Goal: Information Seeking & Learning: Learn about a topic

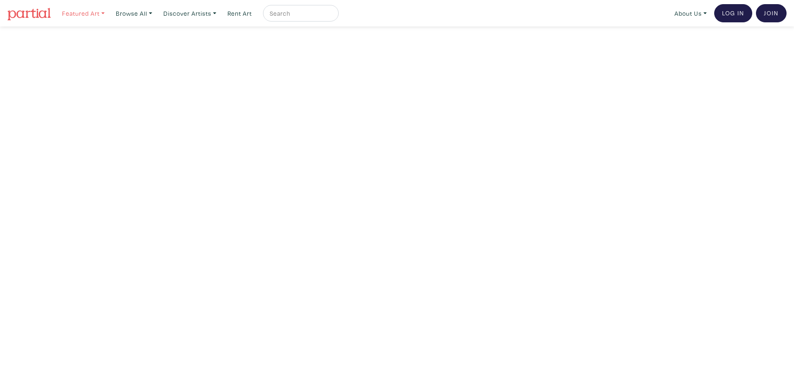
click at [97, 13] on link "Featured Art" at bounding box center [83, 13] width 50 height 17
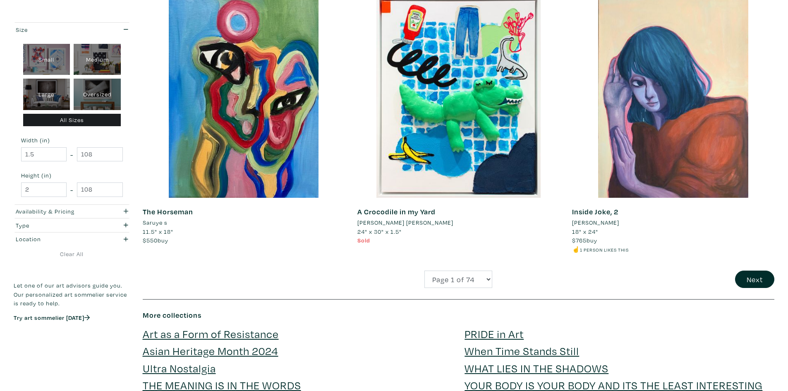
scroll to position [2067, 0]
click at [477, 277] on select "Page 1 of 74 Page 2 of 74 Page 3 of 74 Page 4 of 74 Page 5 of 74 Page 6 of 74 P…" at bounding box center [458, 279] width 68 height 18
select select "2"
click at [424, 270] on select "Page 1 of 74 Page 2 of 74 Page 3 of 74 Page 4 of 74 Page 5 of 74 Page 6 of 74 P…" at bounding box center [458, 279] width 68 height 18
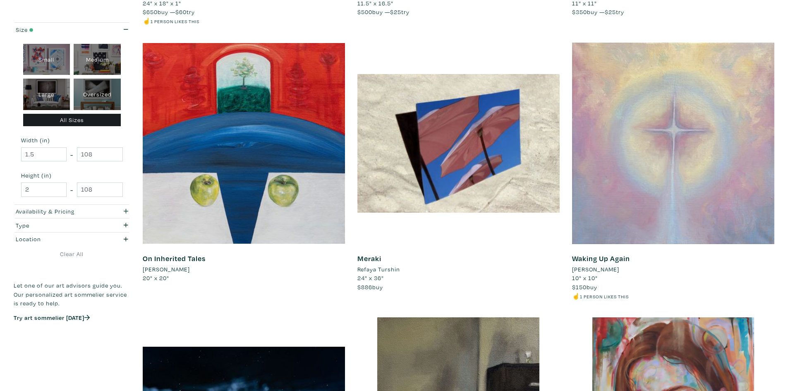
scroll to position [2026, 0]
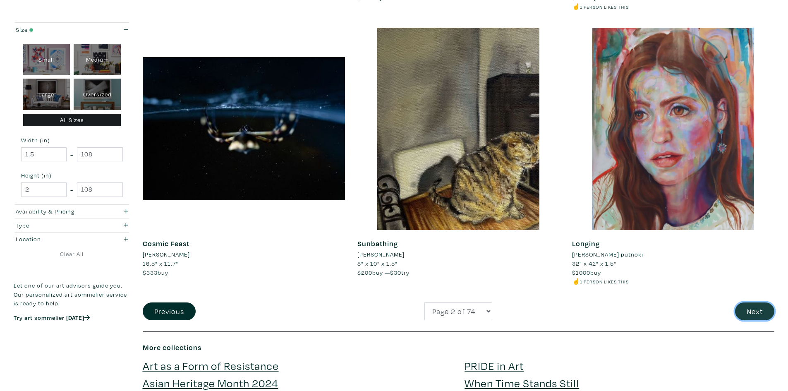
click at [757, 313] on button "Next" at bounding box center [754, 311] width 39 height 18
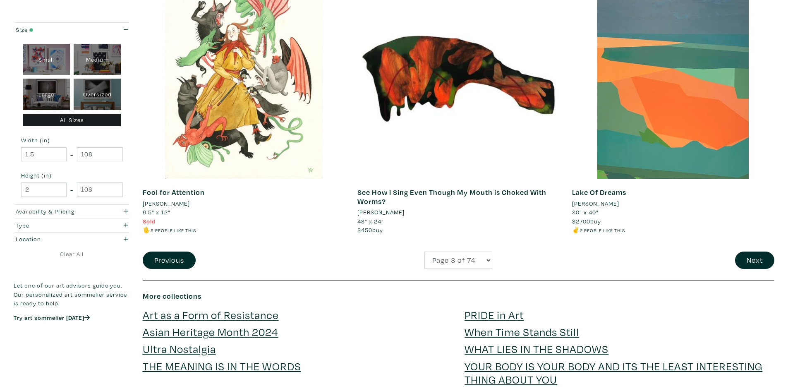
scroll to position [2109, 0]
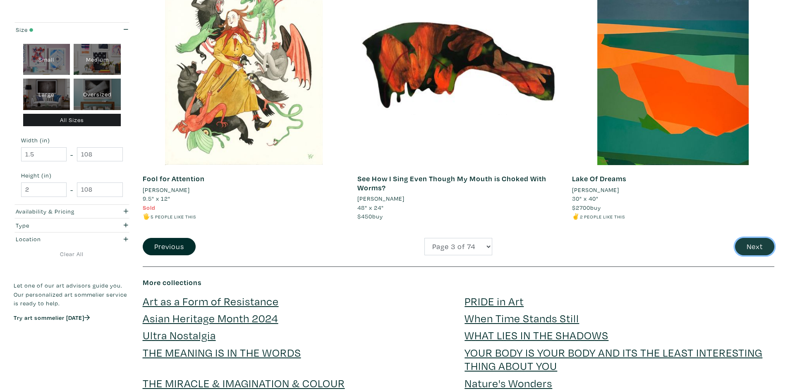
click at [763, 245] on button "Next" at bounding box center [754, 247] width 39 height 18
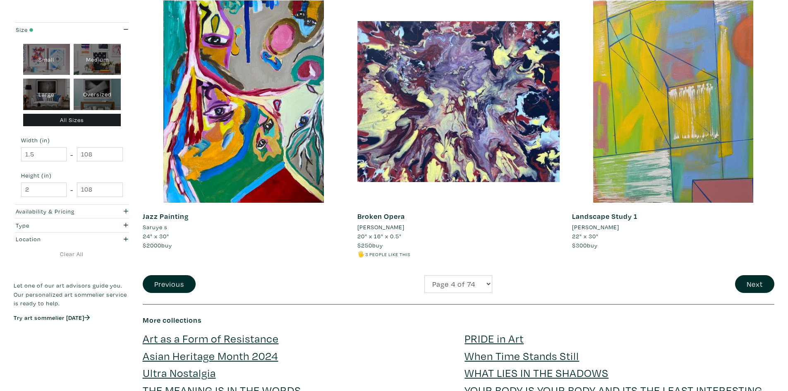
scroll to position [2191, 0]
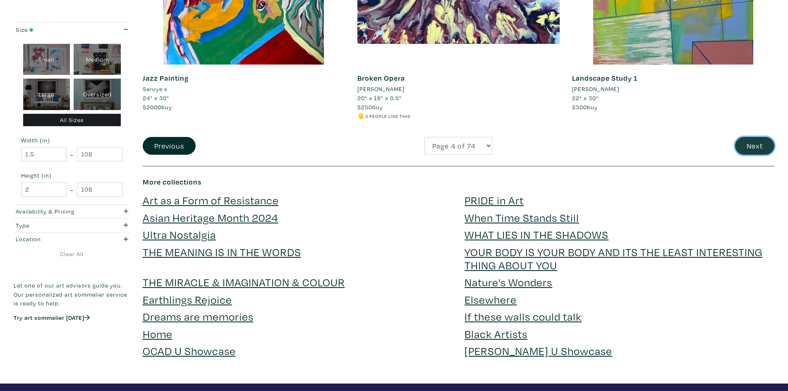
click at [764, 143] on button "Next" at bounding box center [754, 146] width 39 height 18
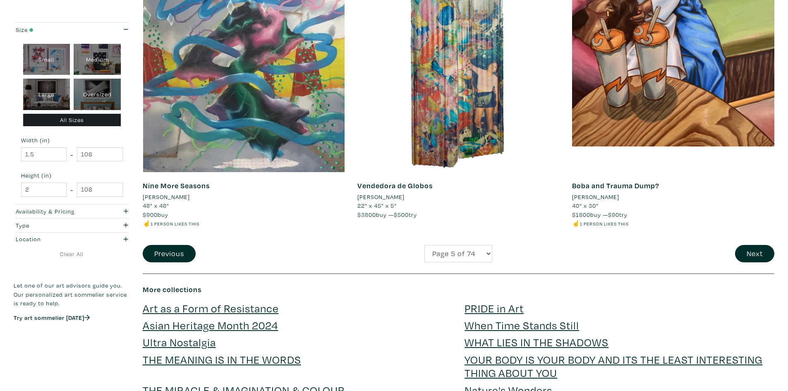
scroll to position [2109, 0]
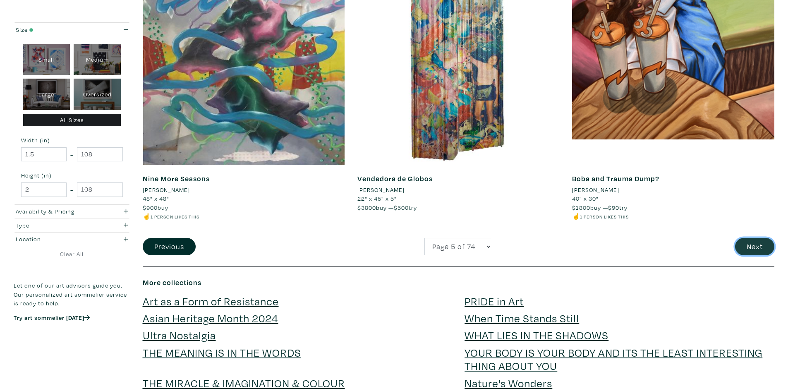
click at [759, 247] on button "Next" at bounding box center [754, 247] width 39 height 18
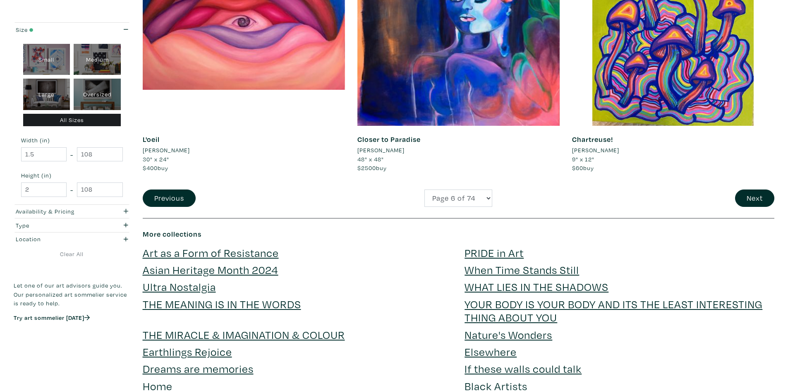
scroll to position [2233, 0]
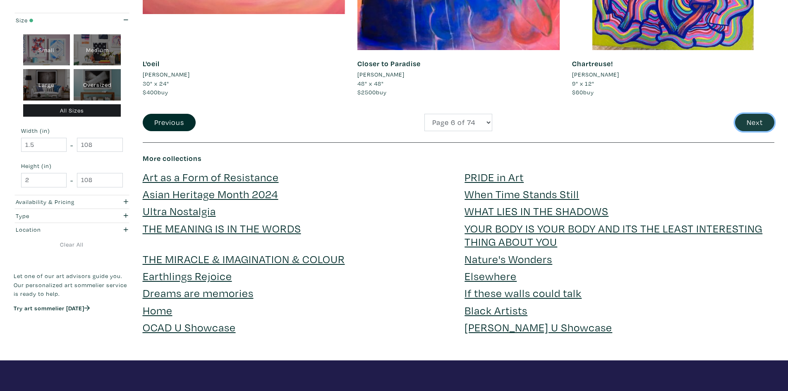
click at [749, 118] on button "Next" at bounding box center [754, 123] width 39 height 18
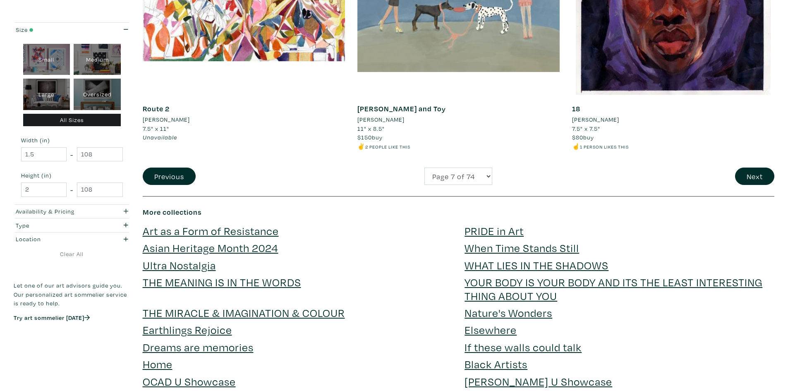
scroll to position [2191, 0]
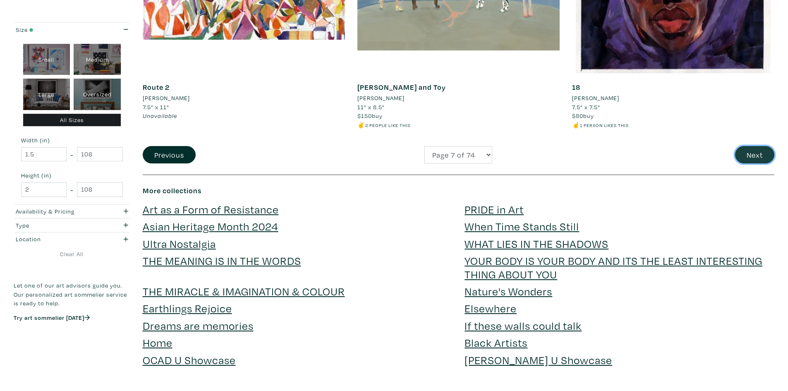
click at [749, 150] on button "Next" at bounding box center [754, 155] width 39 height 18
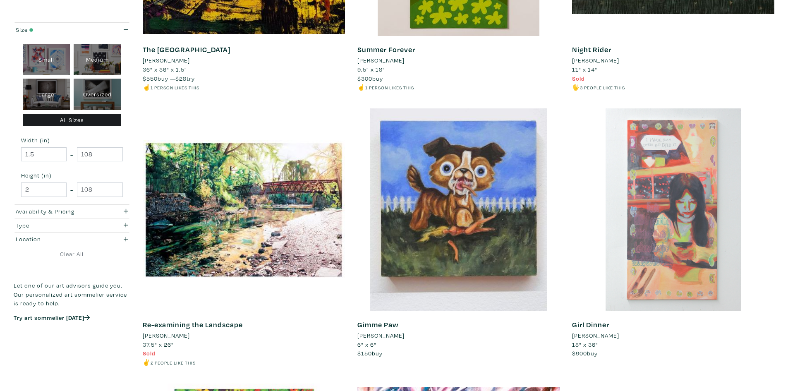
scroll to position [703, 0]
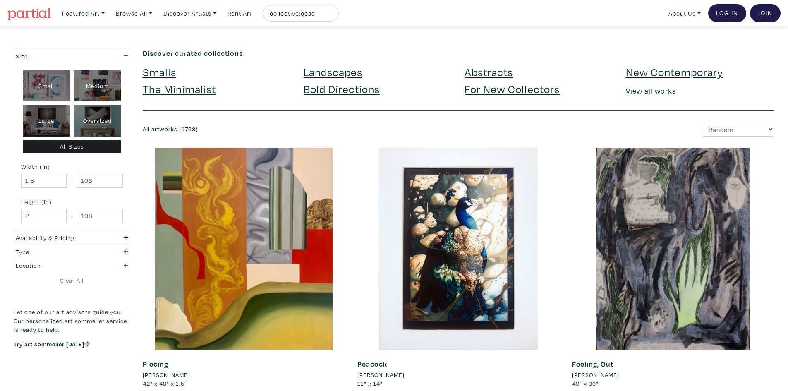
click at [179, 88] on link "The Minimalist" at bounding box center [179, 88] width 73 height 14
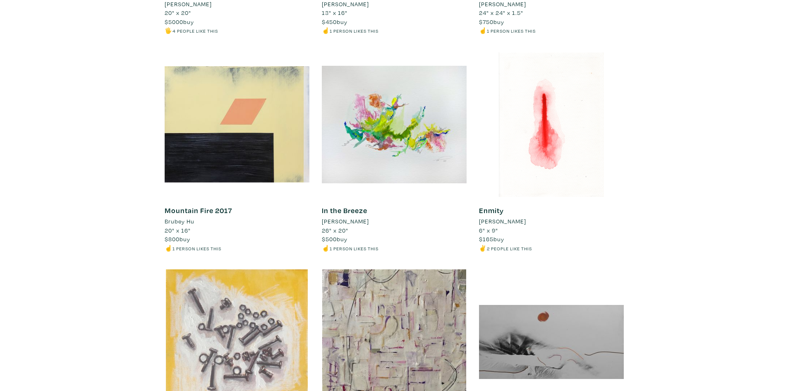
scroll to position [2617, 0]
